Goal: Task Accomplishment & Management: Use online tool/utility

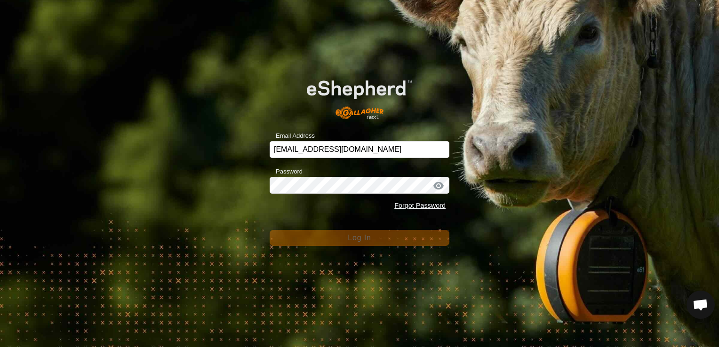
click at [375, 252] on div "Email Address [EMAIL_ADDRESS][DOMAIN_NAME] Password Forgot Password Log In" at bounding box center [359, 173] width 719 height 347
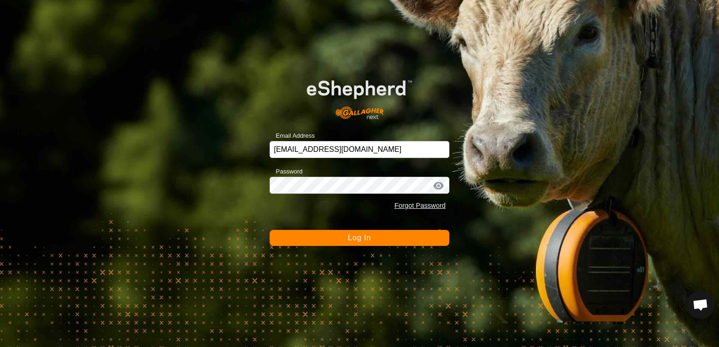
click at [376, 238] on button "Log In" at bounding box center [360, 238] width 180 height 16
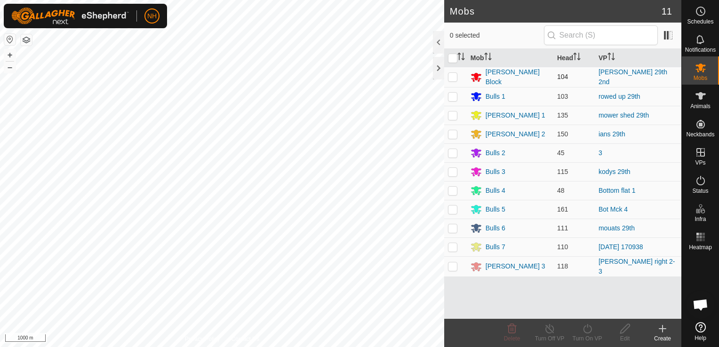
click at [452, 75] on p-checkbox at bounding box center [452, 77] width 9 height 8
checkbox input "true"
click at [590, 333] on icon at bounding box center [588, 328] width 12 height 11
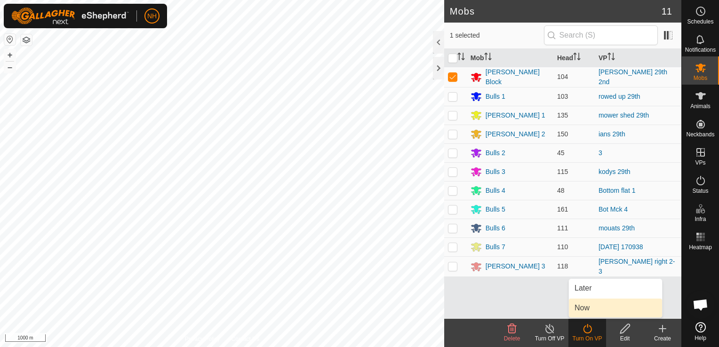
click at [588, 305] on link "Now" at bounding box center [615, 308] width 93 height 19
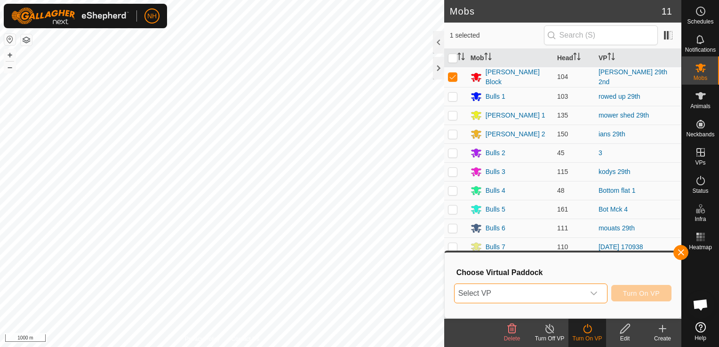
click at [544, 291] on span "Select VP" at bounding box center [520, 293] width 130 height 19
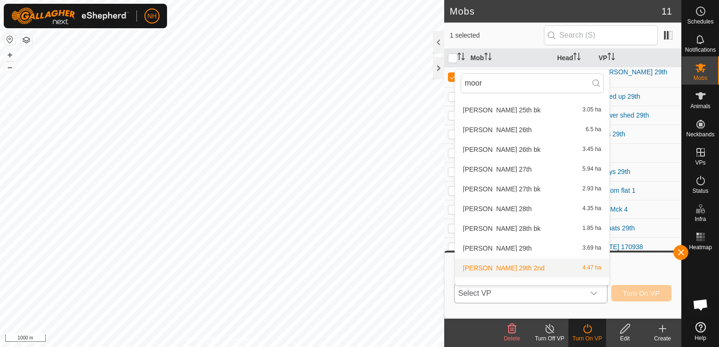
scroll to position [105, 0]
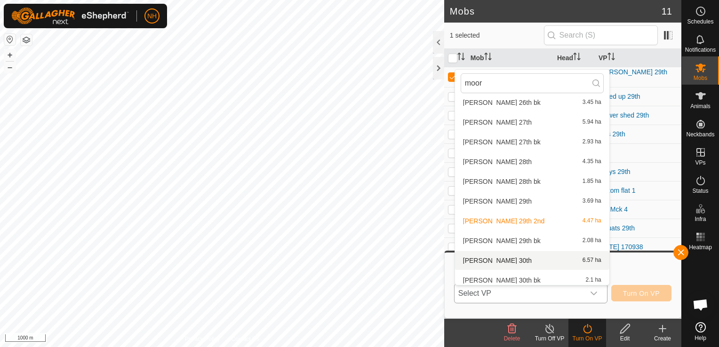
type input "moor"
click at [490, 260] on li "[PERSON_NAME] 30th 6.57 ha" at bounding box center [532, 260] width 154 height 19
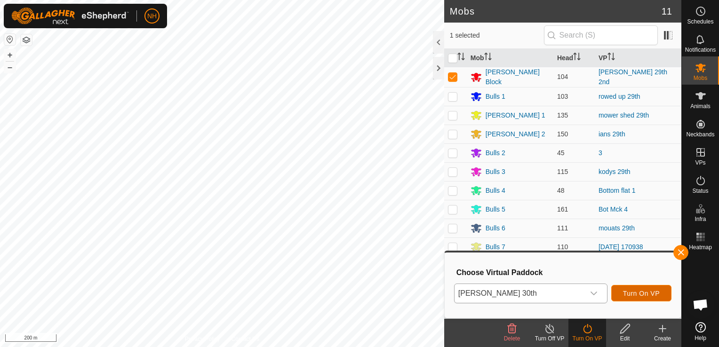
click at [641, 291] on span "Turn On VP" at bounding box center [641, 294] width 37 height 8
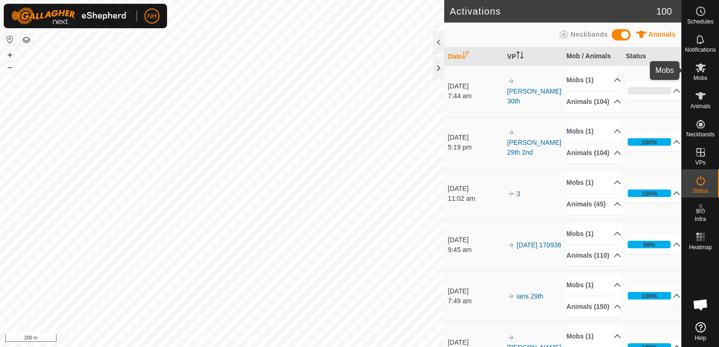
click at [702, 70] on icon at bounding box center [700, 67] width 11 height 11
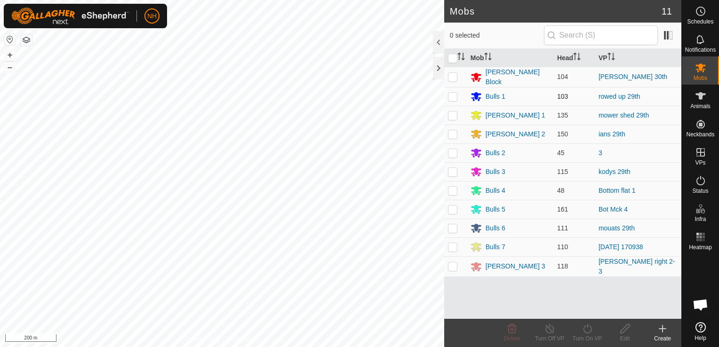
click at [452, 94] on p-checkbox at bounding box center [452, 97] width 9 height 8
checkbox input "true"
click at [585, 331] on icon at bounding box center [588, 328] width 12 height 11
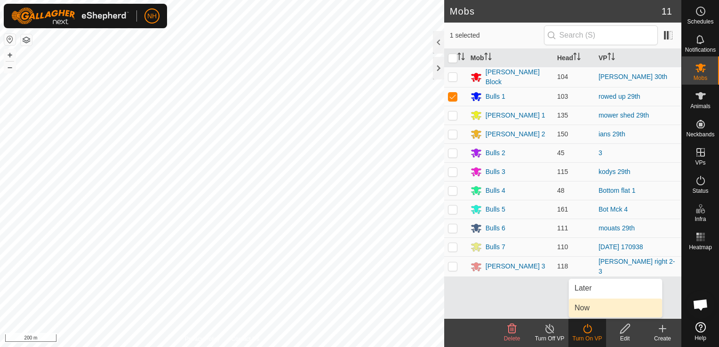
click at [588, 306] on link "Now" at bounding box center [615, 308] width 93 height 19
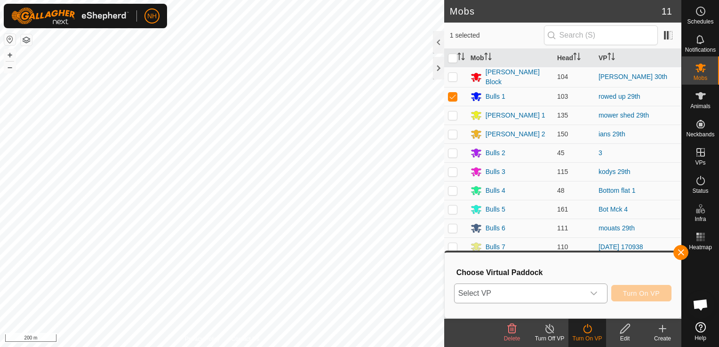
click at [556, 290] on span "Select VP" at bounding box center [520, 293] width 130 height 19
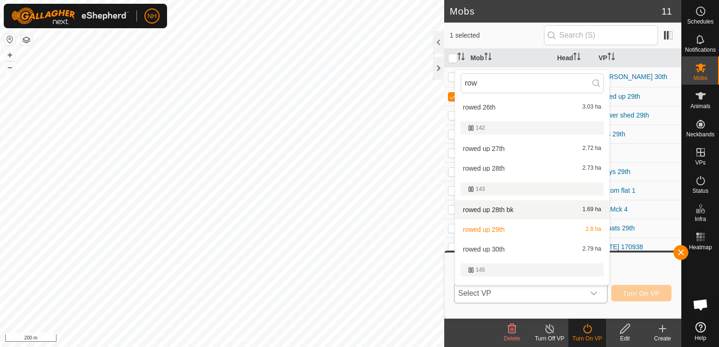
scroll to position [47, 0]
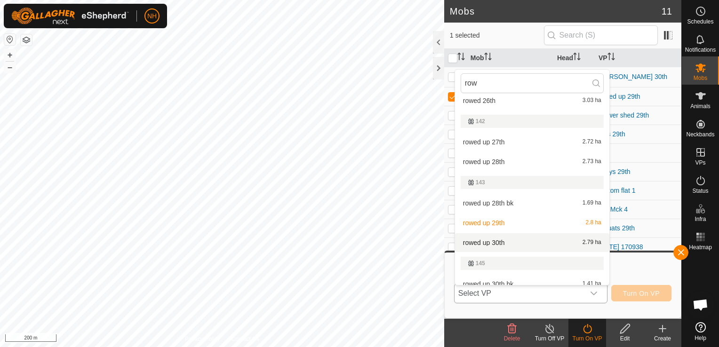
type input "row"
click at [492, 243] on li "rowed up 30th 2.79 ha" at bounding box center [532, 242] width 154 height 19
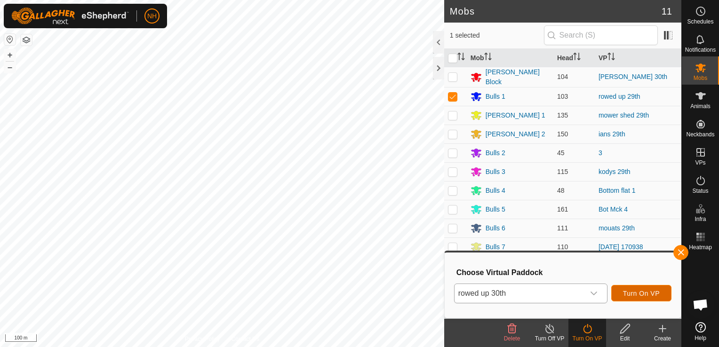
click at [641, 292] on span "Turn On VP" at bounding box center [641, 294] width 37 height 8
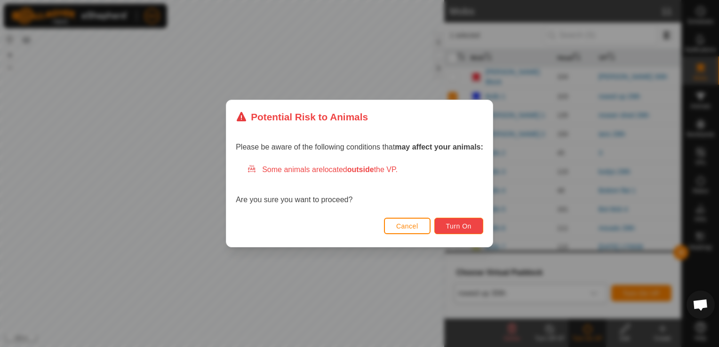
click at [453, 225] on span "Turn On" at bounding box center [458, 227] width 25 height 8
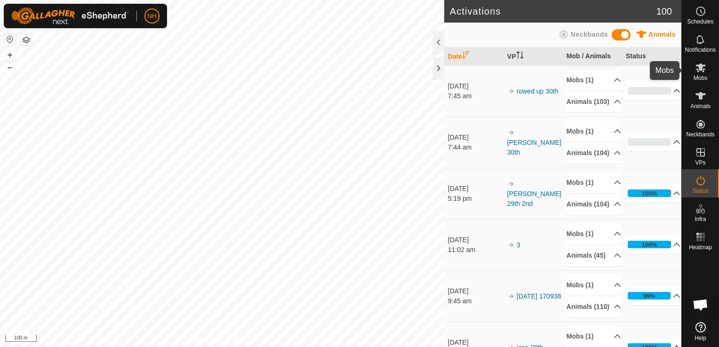
click at [704, 74] on es-mob-svg-icon at bounding box center [700, 67] width 17 height 15
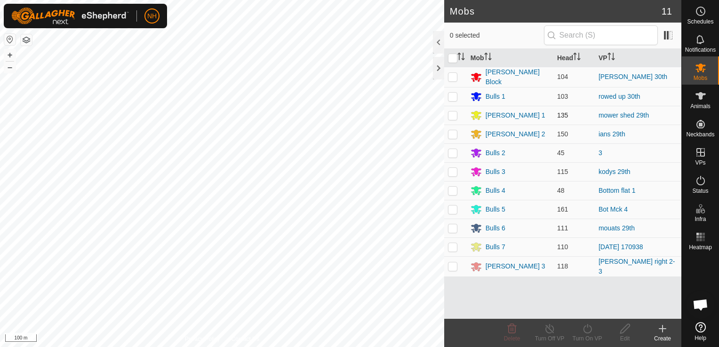
click at [452, 115] on p-checkbox at bounding box center [452, 116] width 9 height 8
checkbox input "true"
click at [587, 330] on icon at bounding box center [588, 328] width 12 height 11
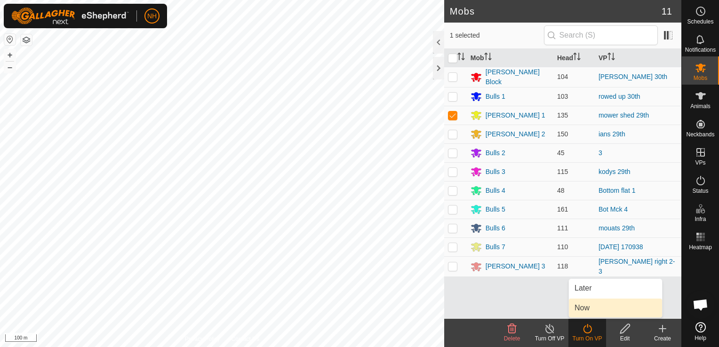
click at [589, 308] on link "Now" at bounding box center [615, 308] width 93 height 19
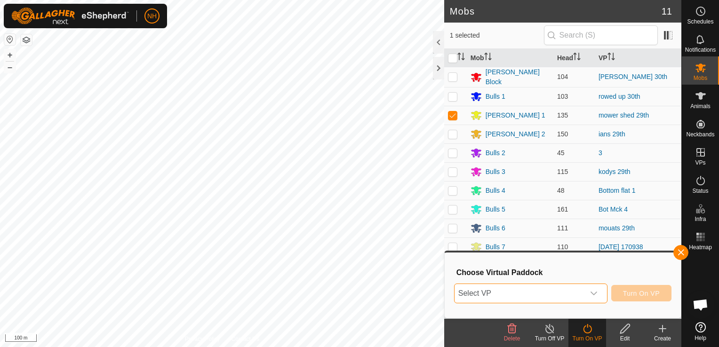
click at [539, 295] on span "Select VP" at bounding box center [520, 293] width 130 height 19
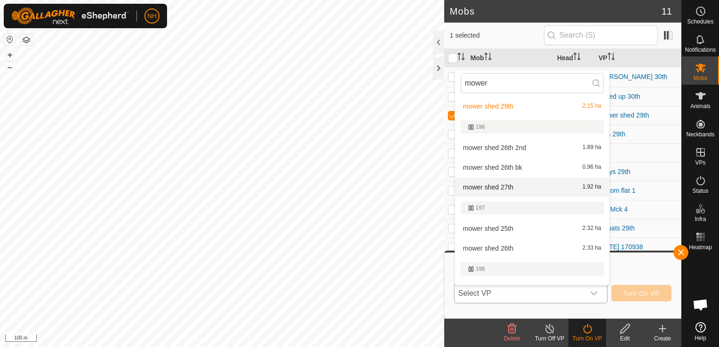
scroll to position [75, 0]
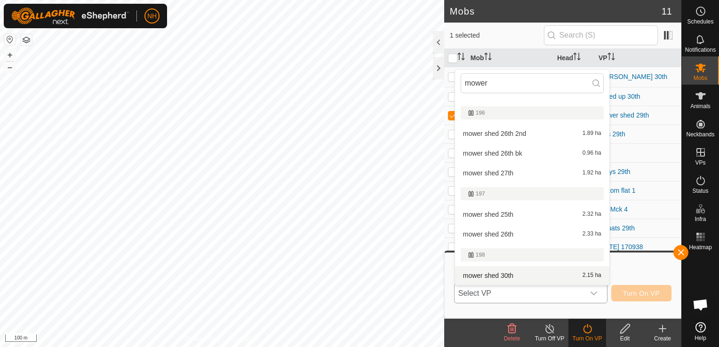
type input "mower"
click at [477, 276] on li "mower shed 30th 2.15 ha" at bounding box center [532, 275] width 154 height 19
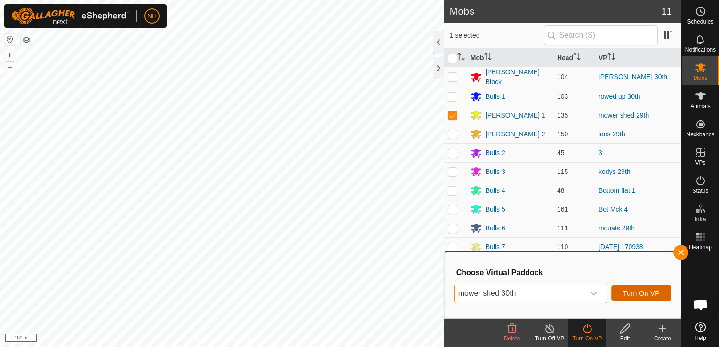
click at [625, 295] on span "Turn On VP" at bounding box center [641, 294] width 37 height 8
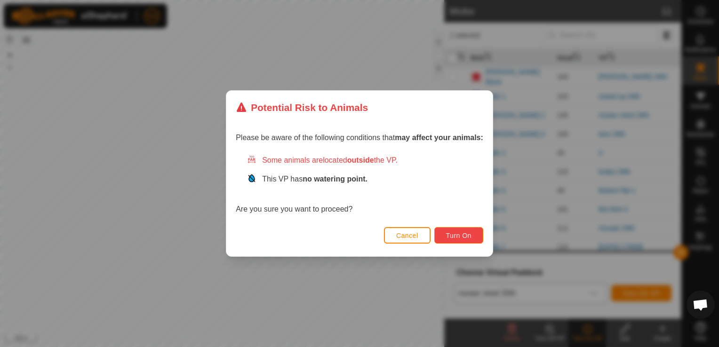
click at [469, 234] on span "Turn On" at bounding box center [458, 236] width 25 height 8
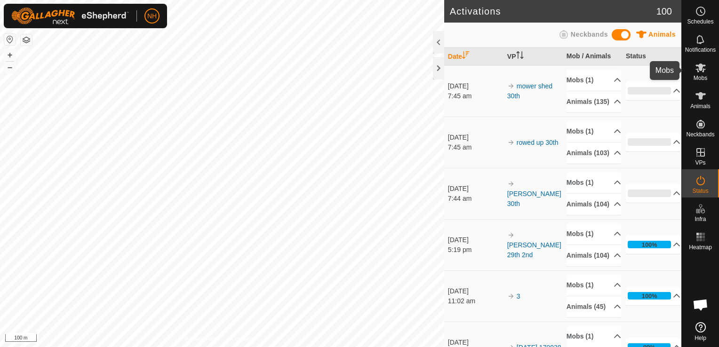
click at [706, 73] on es-mob-svg-icon at bounding box center [700, 67] width 17 height 15
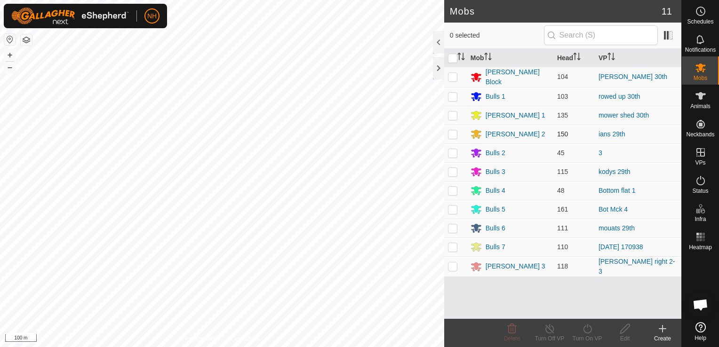
click at [449, 134] on p-checkbox at bounding box center [452, 134] width 9 height 8
checkbox input "true"
click at [588, 327] on icon at bounding box center [588, 328] width 12 height 11
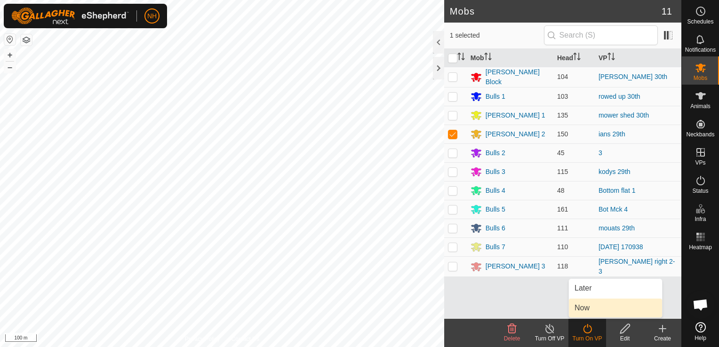
click at [591, 305] on link "Now" at bounding box center [615, 308] width 93 height 19
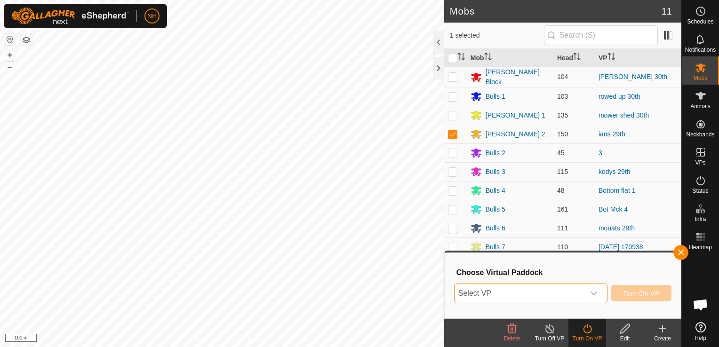
click at [533, 288] on span "Select VP" at bounding box center [520, 293] width 130 height 19
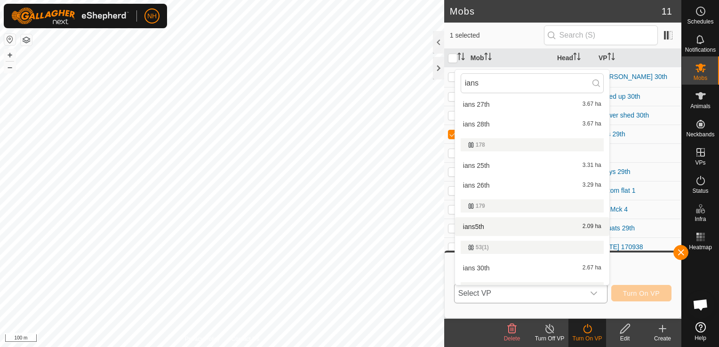
scroll to position [77, 0]
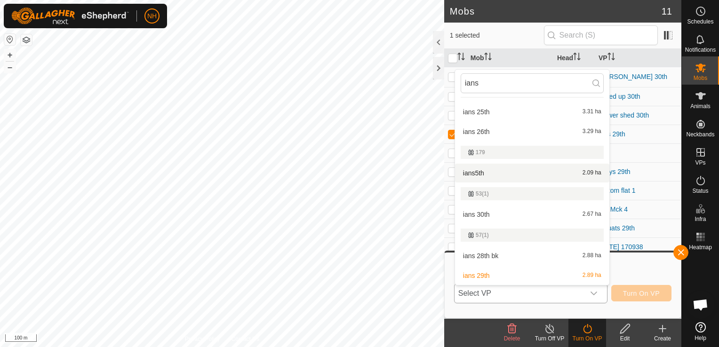
type input "ians"
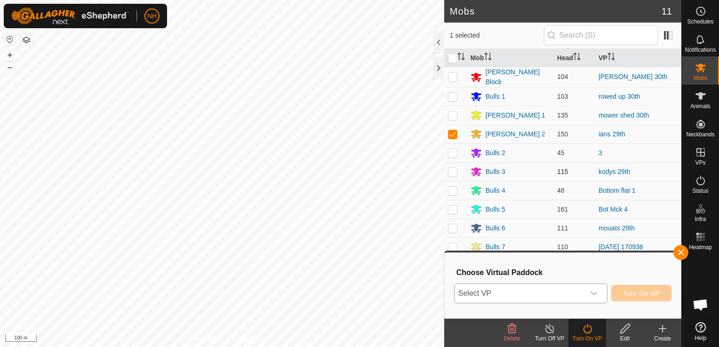
click at [450, 171] on p-checkbox at bounding box center [452, 172] width 9 height 8
checkbox input "true"
click at [561, 291] on span "Select VP" at bounding box center [520, 293] width 130 height 19
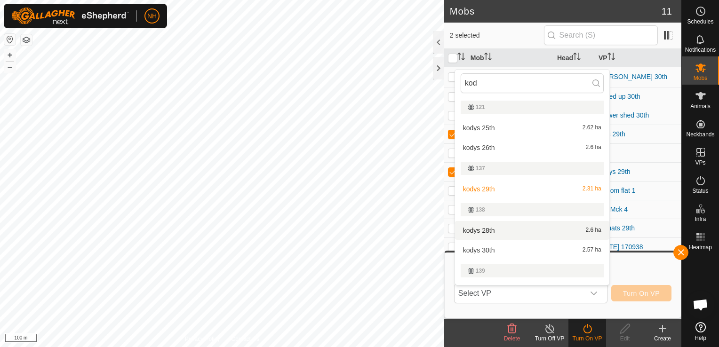
type input "kod"
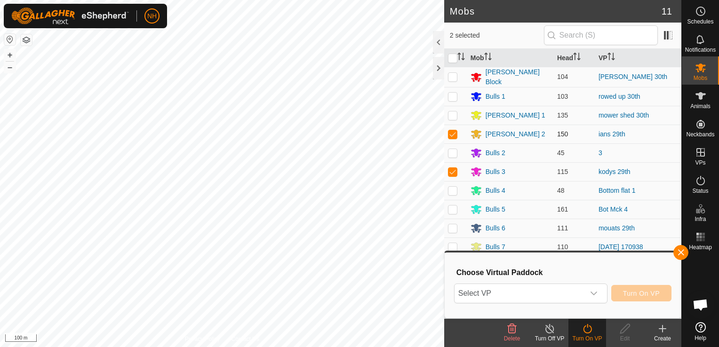
click at [452, 133] on p-checkbox at bounding box center [452, 134] width 9 height 8
checkbox input "false"
click at [504, 291] on span "Select VP" at bounding box center [520, 293] width 130 height 19
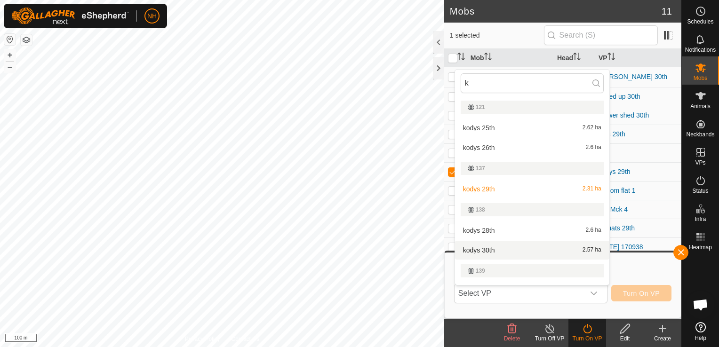
type input "k"
click at [493, 249] on li "kodys 30th 2.57 ha" at bounding box center [532, 250] width 154 height 19
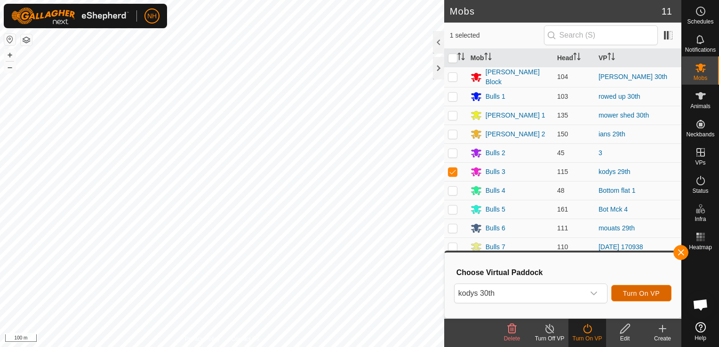
click at [640, 290] on span "Turn On VP" at bounding box center [641, 294] width 37 height 8
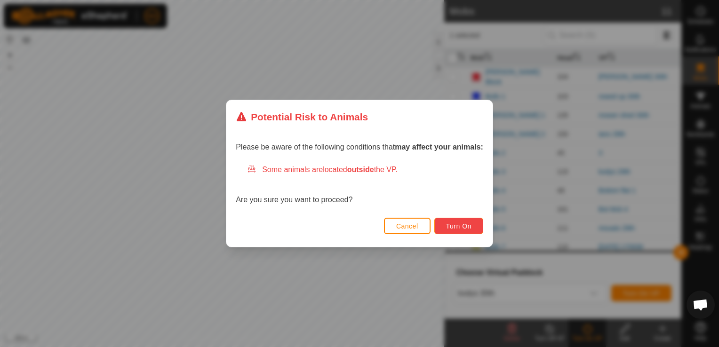
click at [476, 228] on button "Turn On" at bounding box center [459, 226] width 49 height 16
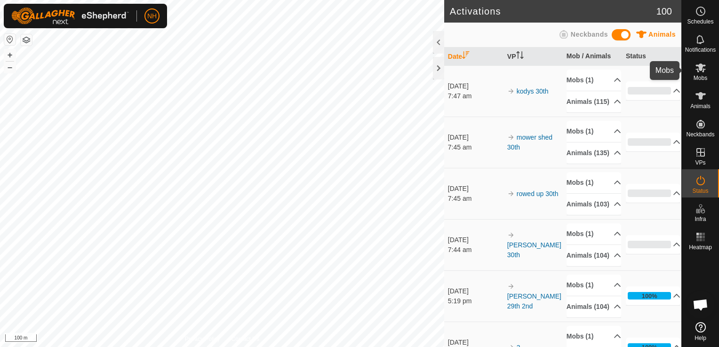
click at [702, 71] on icon at bounding box center [700, 67] width 11 height 11
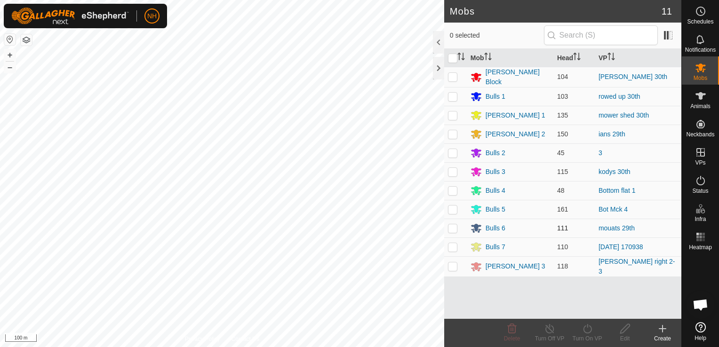
click at [454, 225] on p-checkbox at bounding box center [452, 229] width 9 height 8
checkbox input "true"
click at [588, 331] on icon at bounding box center [588, 328] width 12 height 11
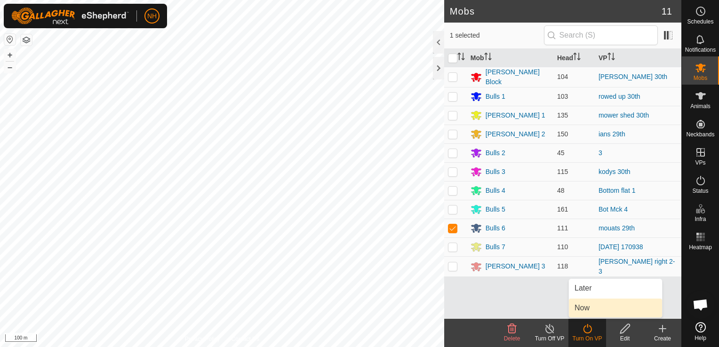
click at [588, 309] on link "Now" at bounding box center [615, 308] width 93 height 19
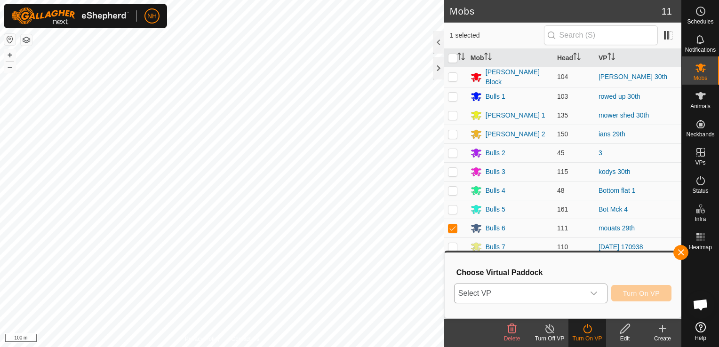
click at [580, 295] on span "Select VP" at bounding box center [520, 293] width 130 height 19
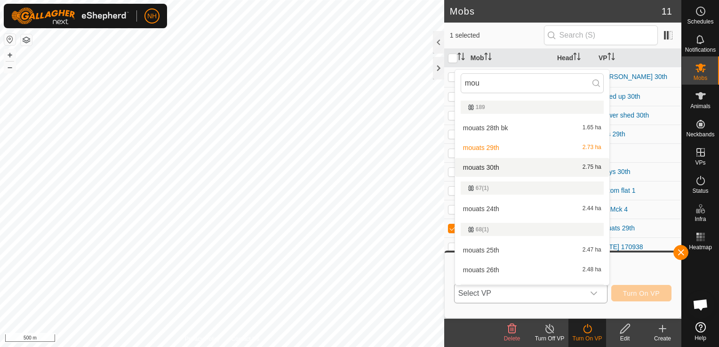
type input "mou"
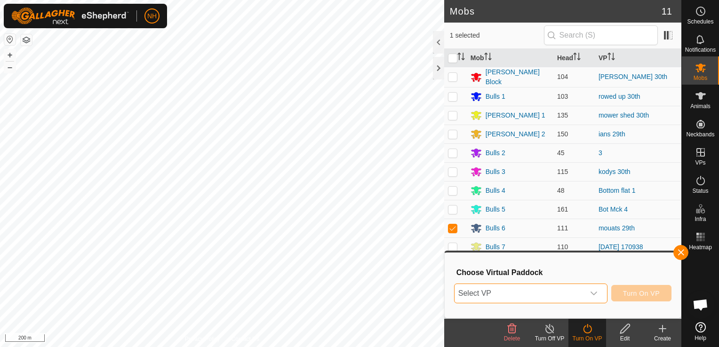
click at [475, 293] on span "Select VP" at bounding box center [520, 293] width 130 height 19
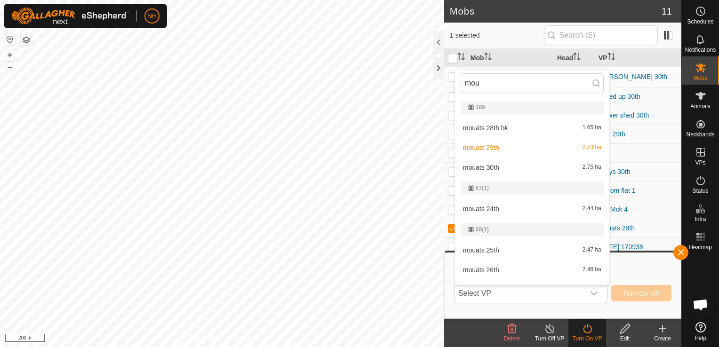
click at [490, 165] on li "mouats 30th 2.75 ha" at bounding box center [532, 167] width 154 height 19
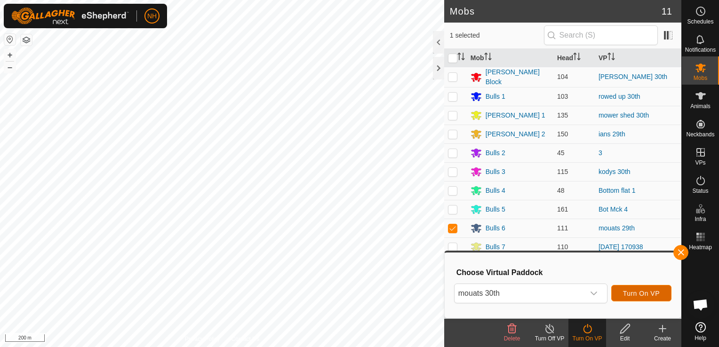
click at [637, 292] on span "Turn On VP" at bounding box center [641, 294] width 37 height 8
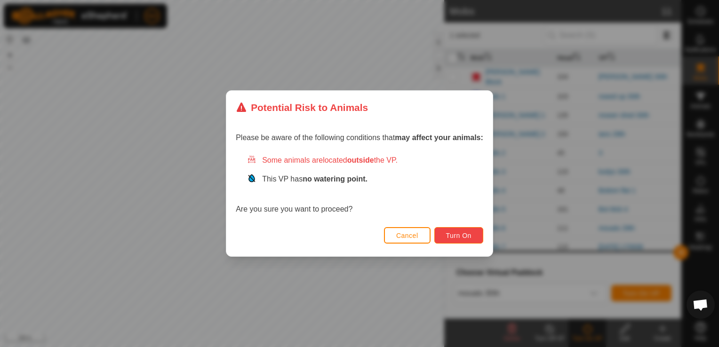
click at [461, 240] on button "Turn On" at bounding box center [459, 235] width 49 height 16
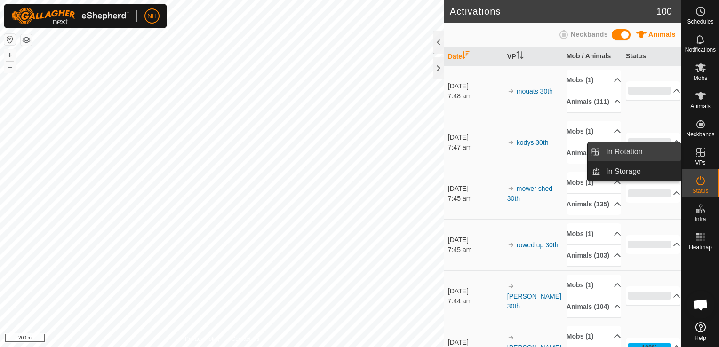
click at [634, 150] on link "In Rotation" at bounding box center [641, 152] width 80 height 19
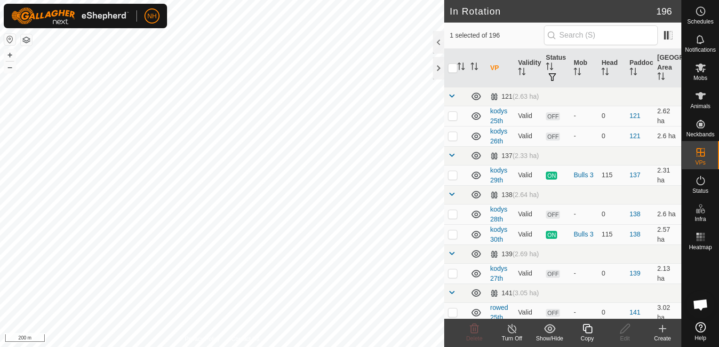
click at [663, 330] on icon at bounding box center [663, 329] width 0 height 7
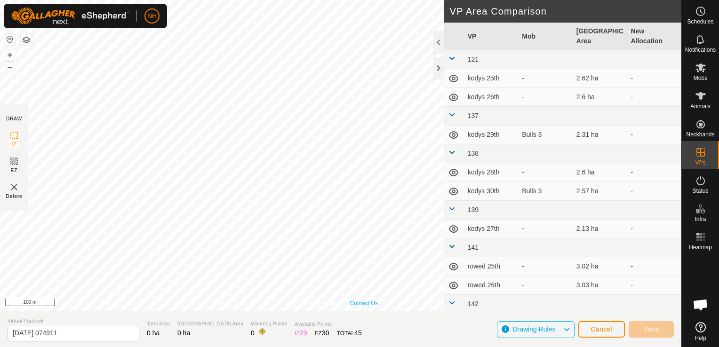
click at [351, 308] on link "Contact Us" at bounding box center [364, 303] width 28 height 8
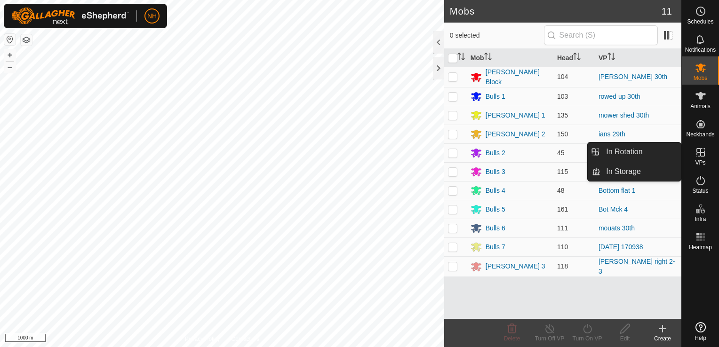
click at [700, 155] on icon at bounding box center [701, 152] width 8 height 8
click at [640, 152] on link "In Rotation" at bounding box center [641, 152] width 80 height 19
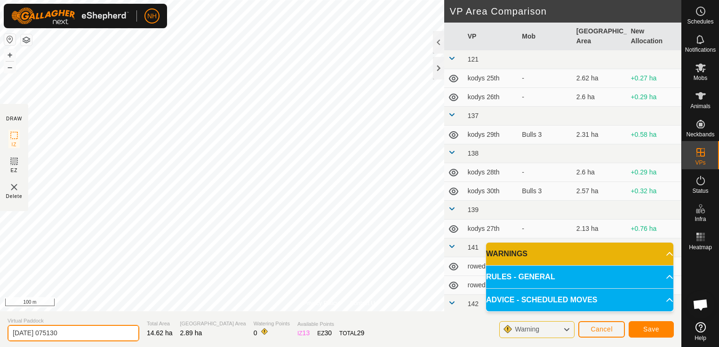
click at [118, 334] on input "[DATE] 075130" at bounding box center [74, 333] width 132 height 16
type input "2"
type input "ians 30th 2"
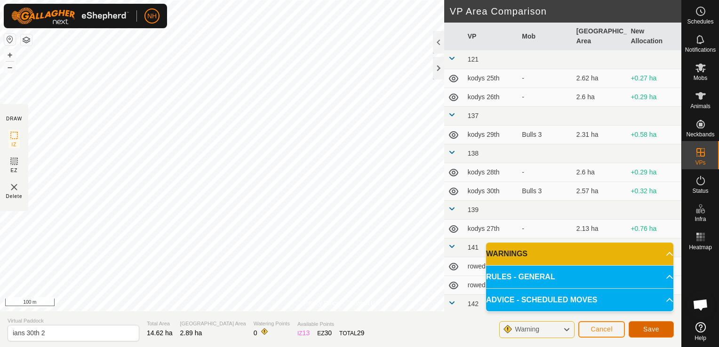
click at [647, 323] on button "Save" at bounding box center [651, 330] width 45 height 16
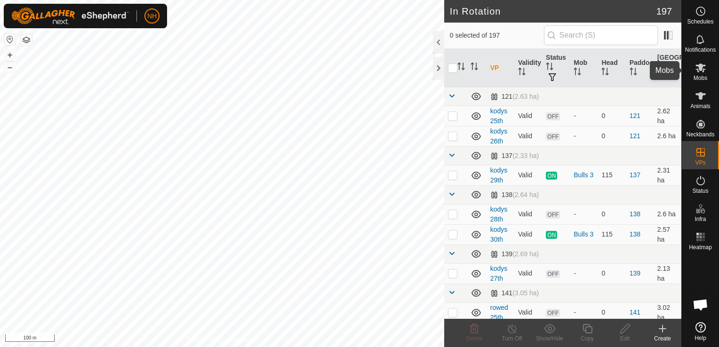
click at [697, 72] on icon at bounding box center [700, 67] width 11 height 11
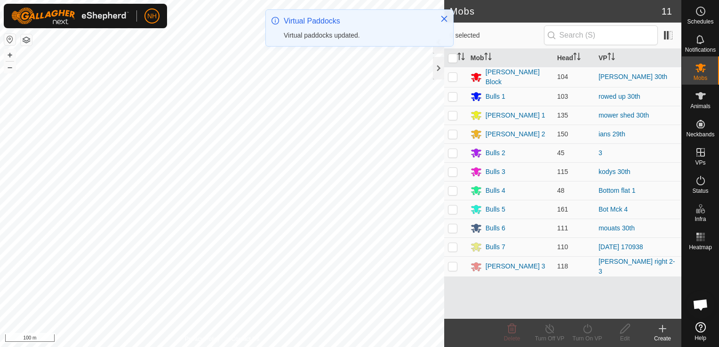
click at [454, 133] on p-checkbox at bounding box center [452, 134] width 9 height 8
checkbox input "true"
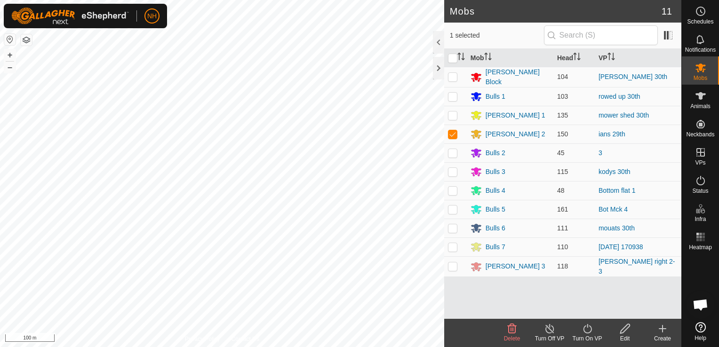
click at [589, 330] on icon at bounding box center [588, 328] width 12 height 11
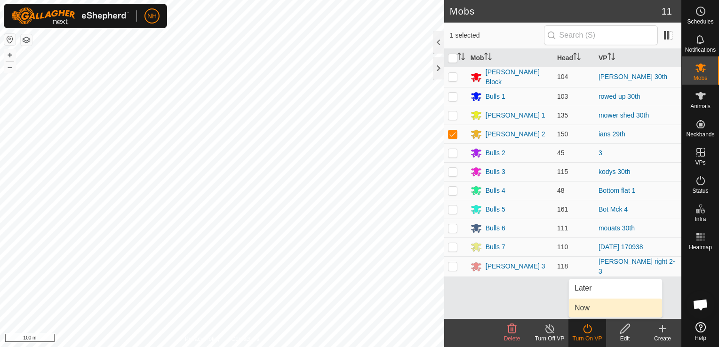
click at [588, 312] on link "Now" at bounding box center [615, 308] width 93 height 19
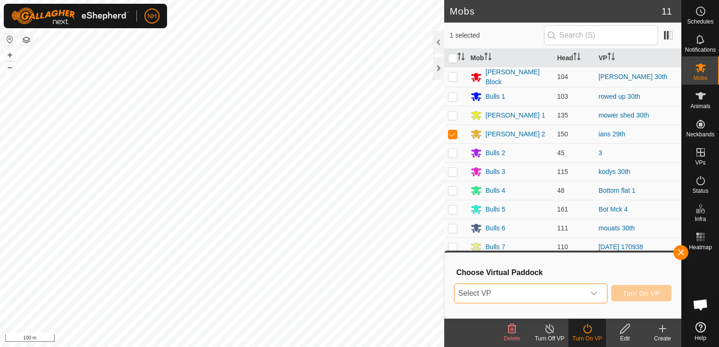
click at [523, 295] on span "Select VP" at bounding box center [520, 293] width 130 height 19
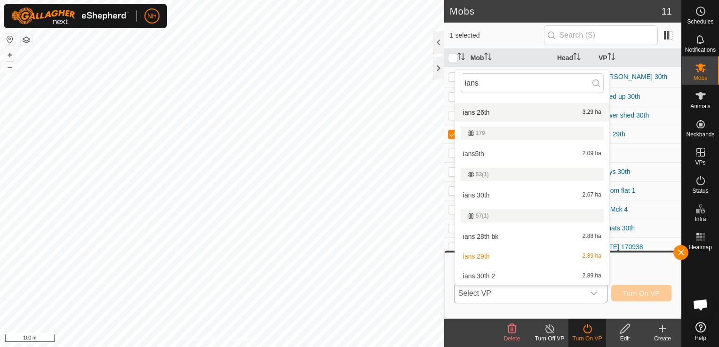
scroll to position [97, 0]
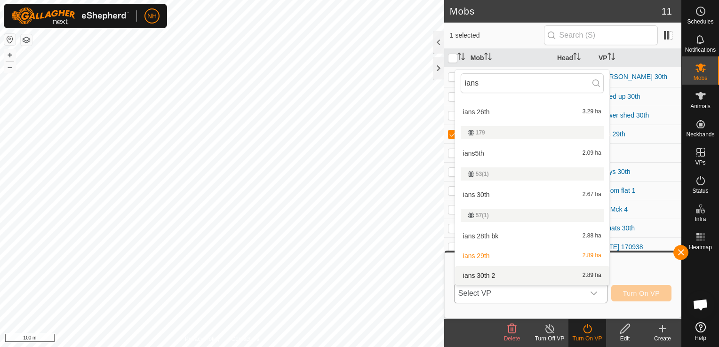
type input "ians"
click at [490, 272] on li "ians 30th 2 2.89 ha" at bounding box center [532, 275] width 154 height 19
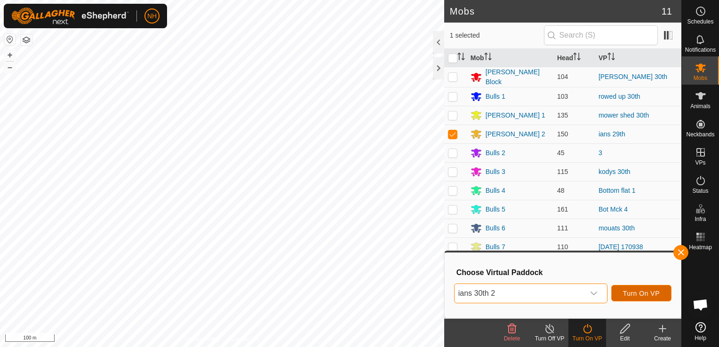
click at [647, 293] on span "Turn On VP" at bounding box center [641, 294] width 37 height 8
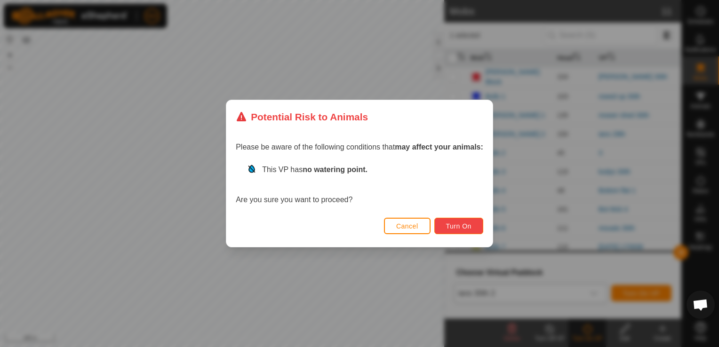
click at [452, 229] on span "Turn On" at bounding box center [458, 227] width 25 height 8
